Goal: Browse casually: Explore the website without a specific task or goal

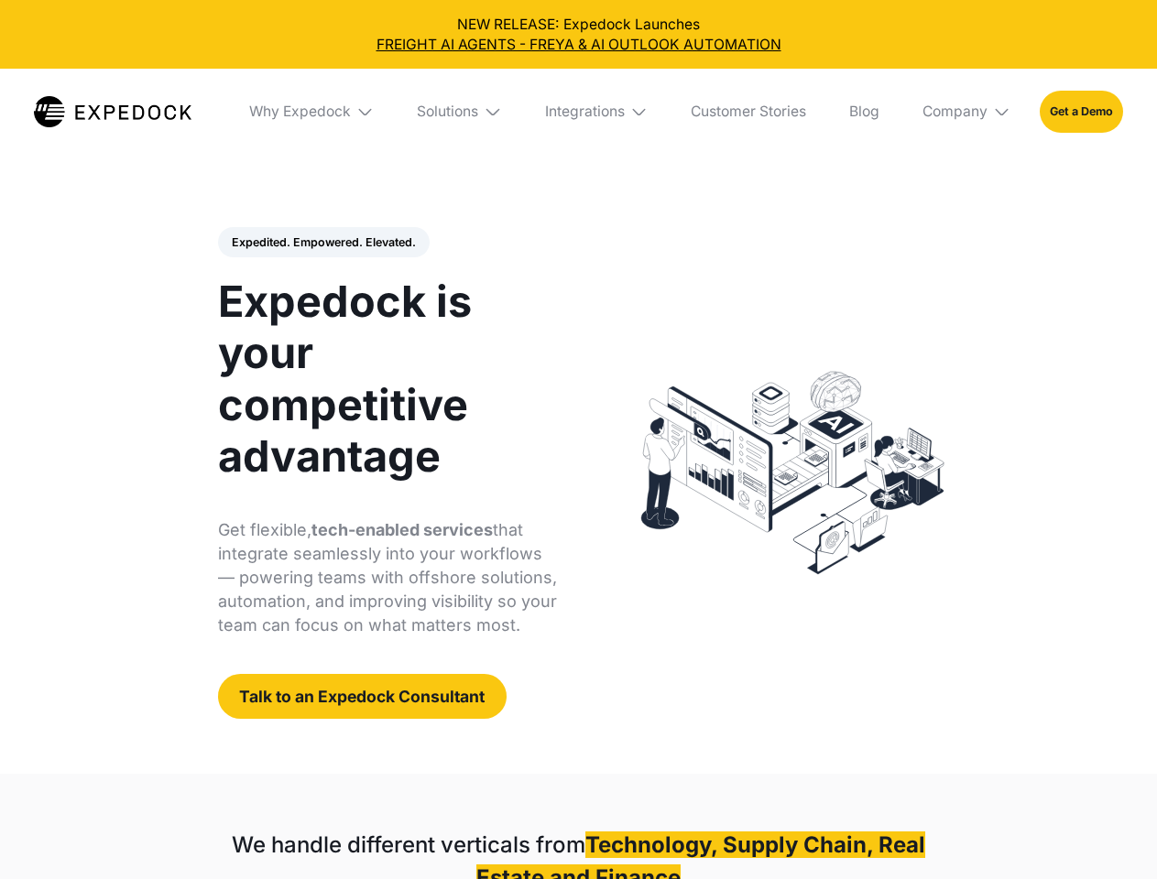
select select
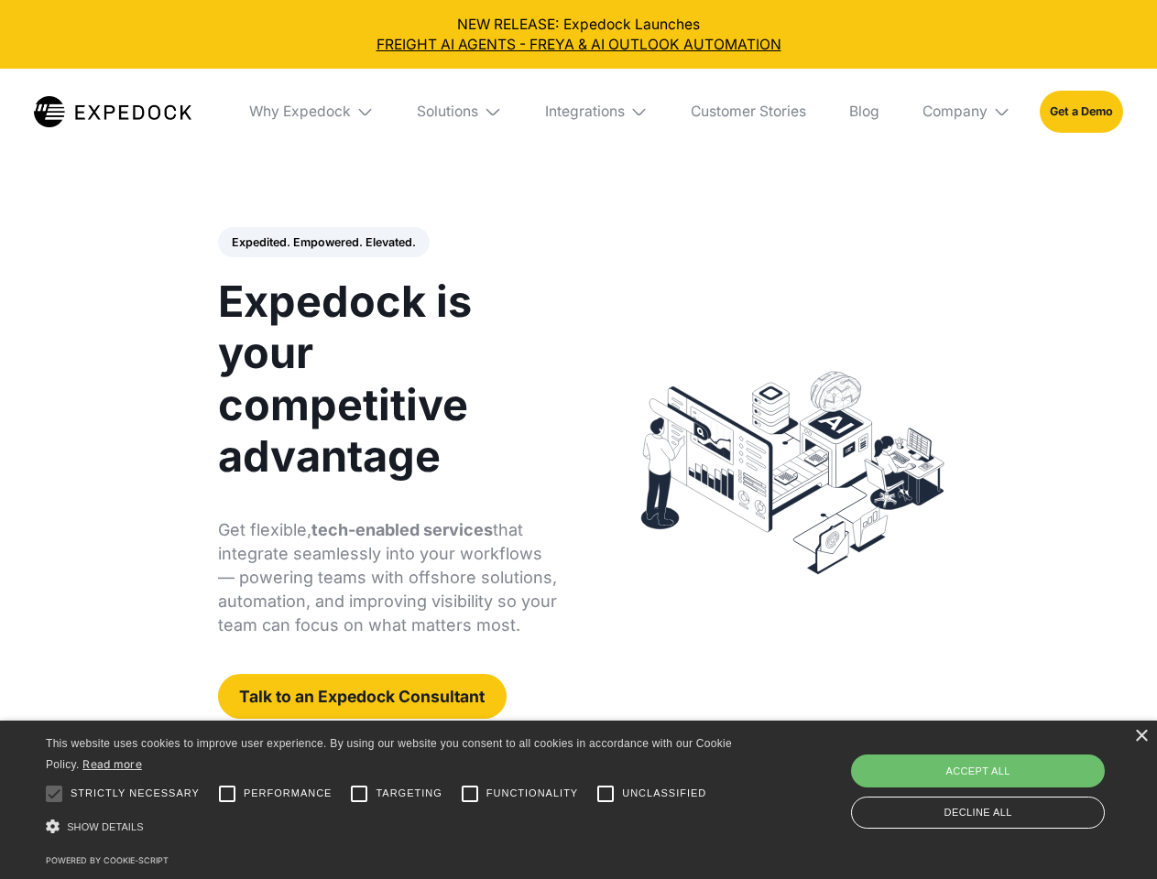
click at [578, 112] on div "Integrations" at bounding box center [585, 112] width 80 height 18
click at [312, 112] on div "Why Expedock" at bounding box center [285, 112] width 102 height 18
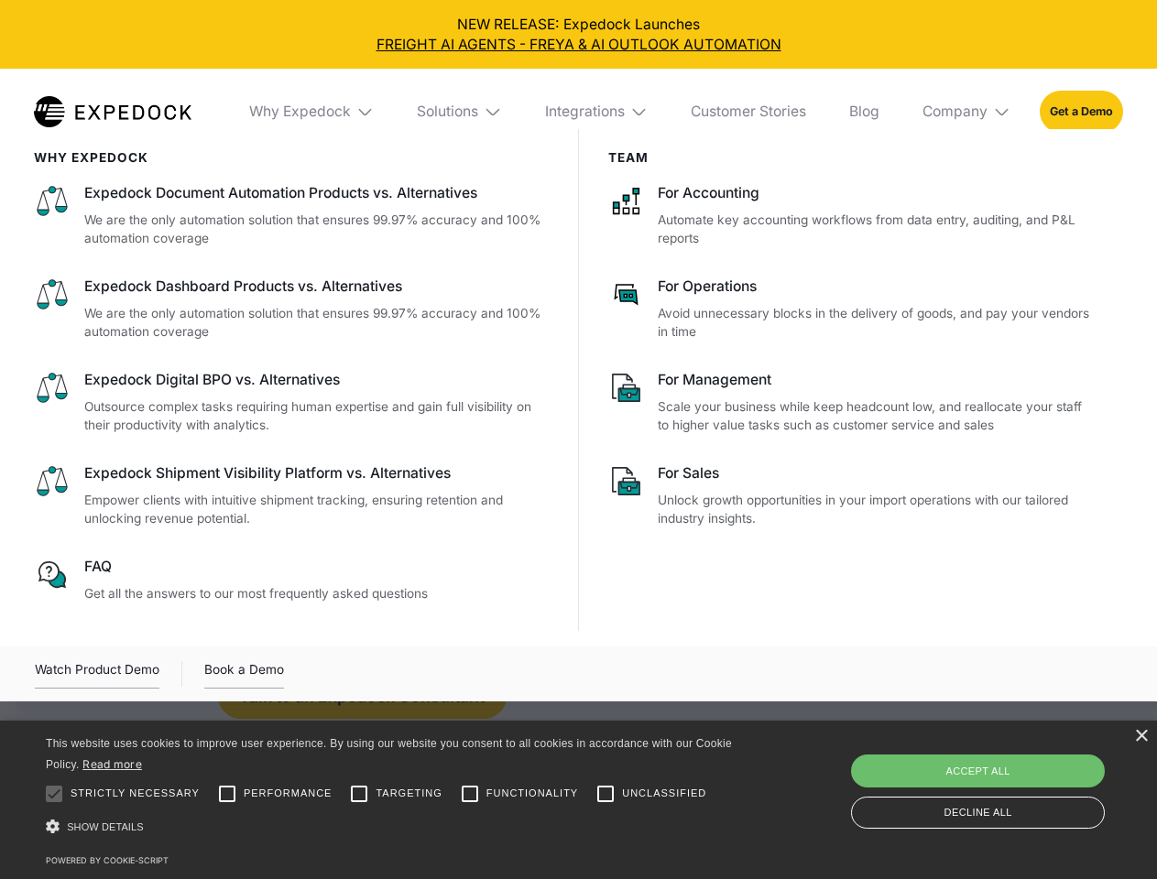
click at [461, 112] on div "Solutions" at bounding box center [447, 112] width 61 height 18
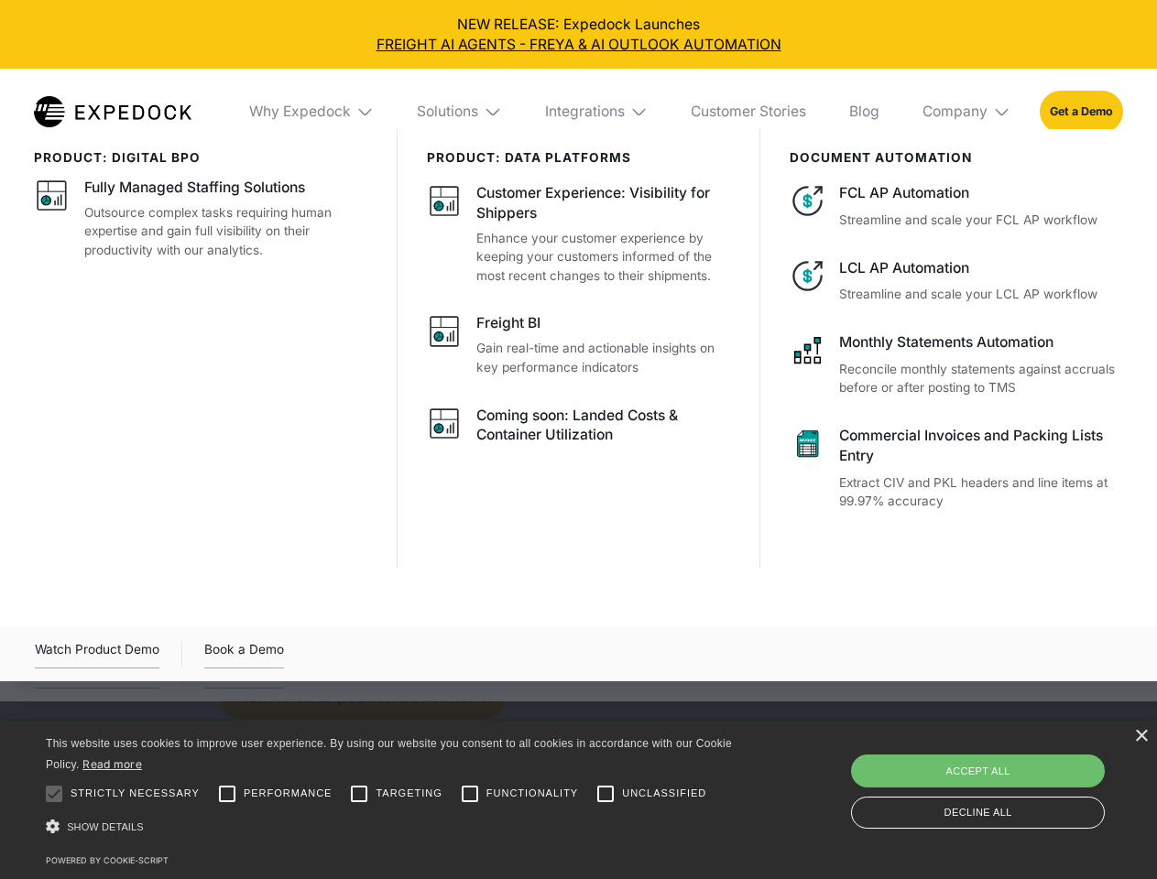
click at [597, 112] on div "Integrations" at bounding box center [585, 112] width 80 height 18
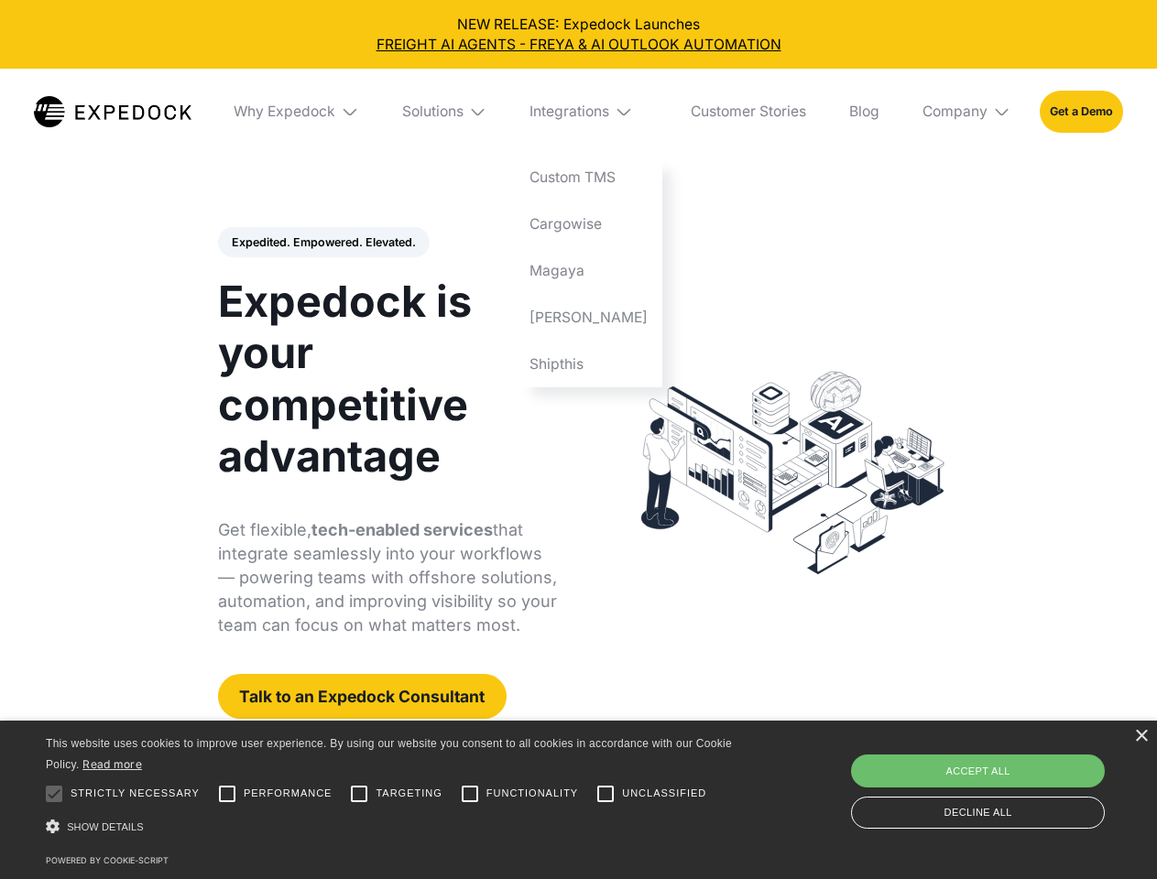
click at [967, 112] on div "Company" at bounding box center [954, 112] width 65 height 18
click at [322, 243] on div "Expedited. Empowered. Elevated. Automate Freight Document Extraction at 99.97% …" at bounding box center [388, 473] width 340 height 493
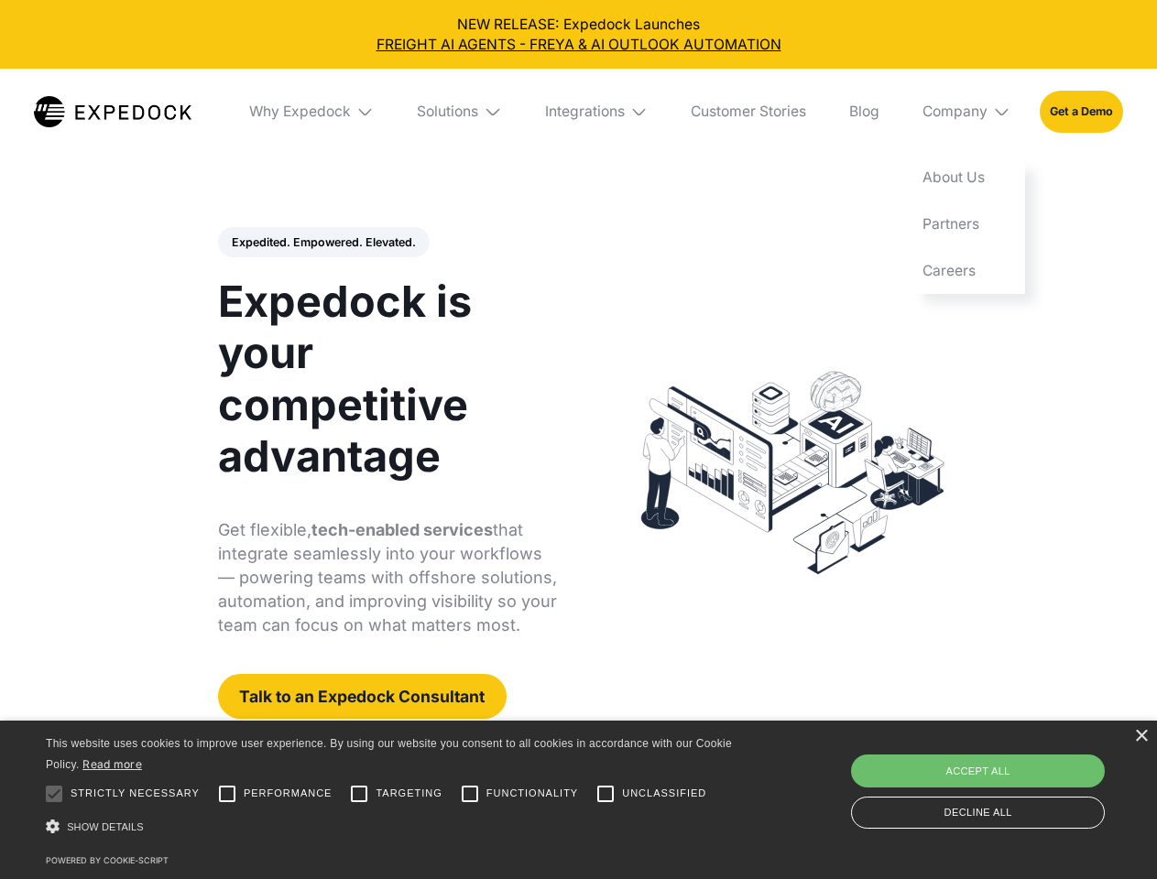
click at [54, 794] on div at bounding box center [54, 794] width 37 height 37
click at [227, 794] on input "Performance" at bounding box center [227, 794] width 37 height 37
checkbox input "true"
click at [359, 794] on input "Targeting" at bounding box center [359, 794] width 37 height 37
checkbox input "true"
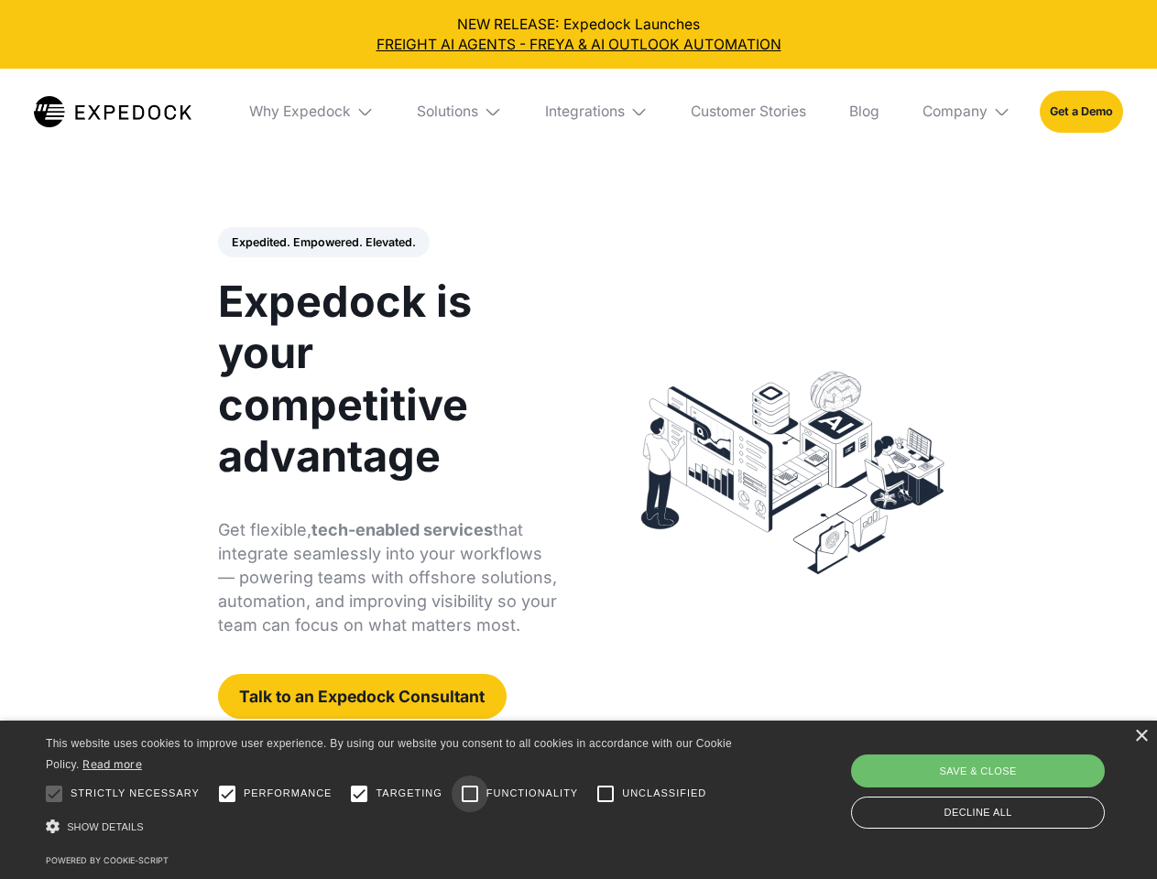
click at [470, 794] on input "Functionality" at bounding box center [470, 794] width 37 height 37
checkbox input "true"
